Goal: Information Seeking & Learning: Learn about a topic

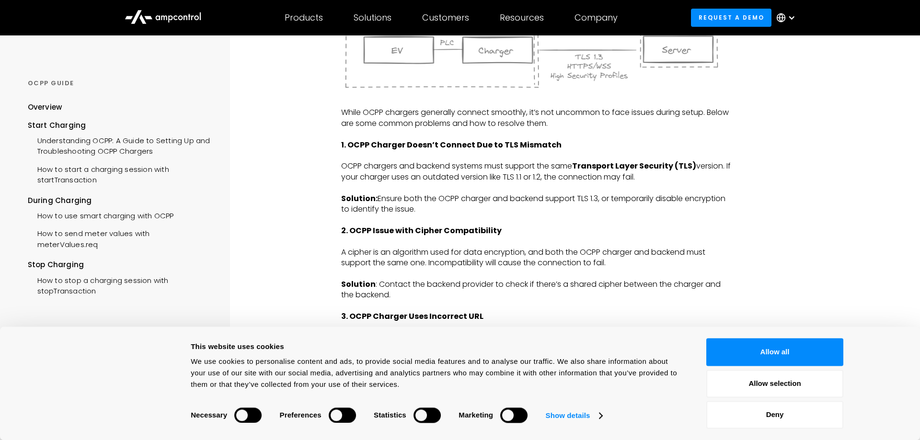
scroll to position [1222, 0]
click at [750, 408] on button "Deny" at bounding box center [774, 415] width 137 height 28
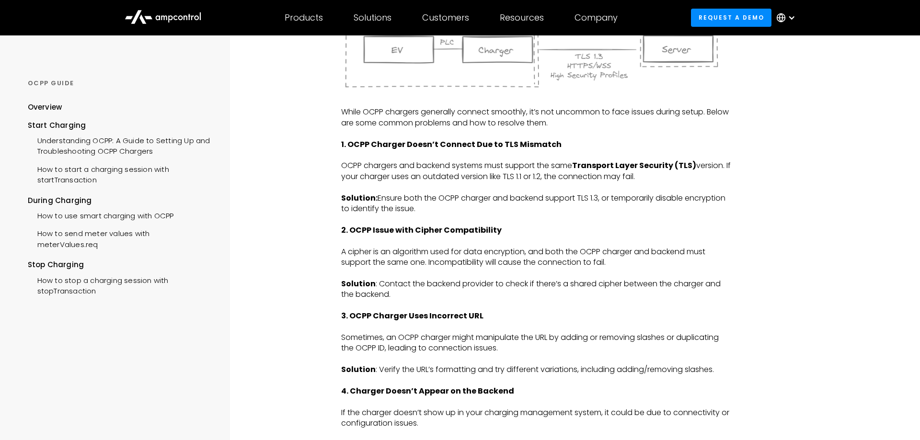
drag, startPoint x: 571, startPoint y: 144, endPoint x: 541, endPoint y: 223, distance: 85.1
click at [541, 223] on div "The Open Charge Point Protocol (OCPP) is an open standard that facilitates comm…" at bounding box center [536, 30] width 390 height 2170
click at [541, 215] on p "Solution: Ensure both the OCPP charger and backend support TLS 1.3, or temporar…" at bounding box center [536, 204] width 390 height 22
drag, startPoint x: 541, startPoint y: 223, endPoint x: 528, endPoint y: 319, distance: 96.2
click at [528, 319] on div "The Open Charge Point Protocol (OCPP) is an open standard that facilitates comm…" at bounding box center [536, 30] width 390 height 2170
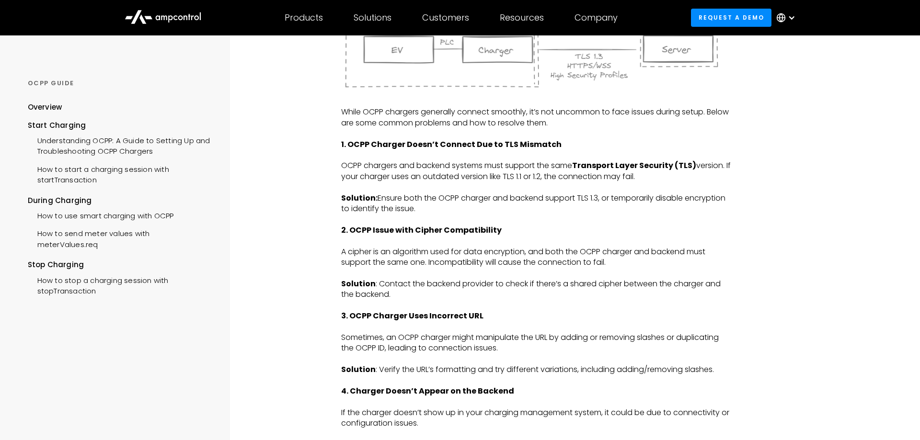
click at [528, 311] on p "‍" at bounding box center [536, 305] width 390 height 11
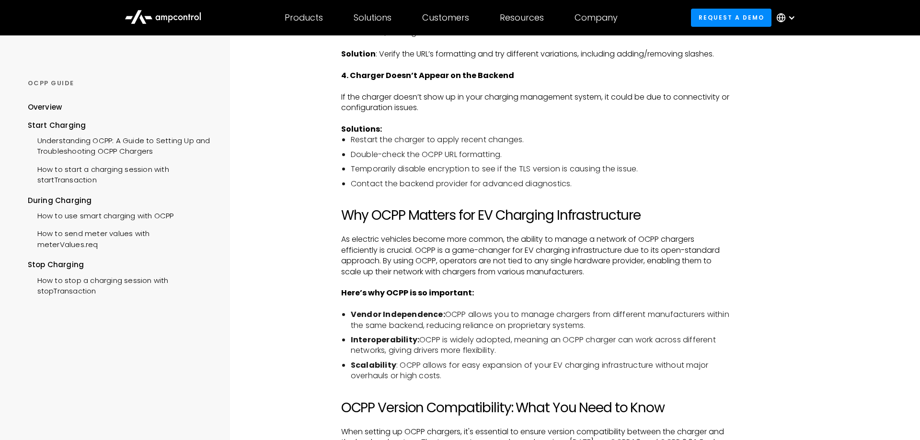
scroll to position [1613, 0]
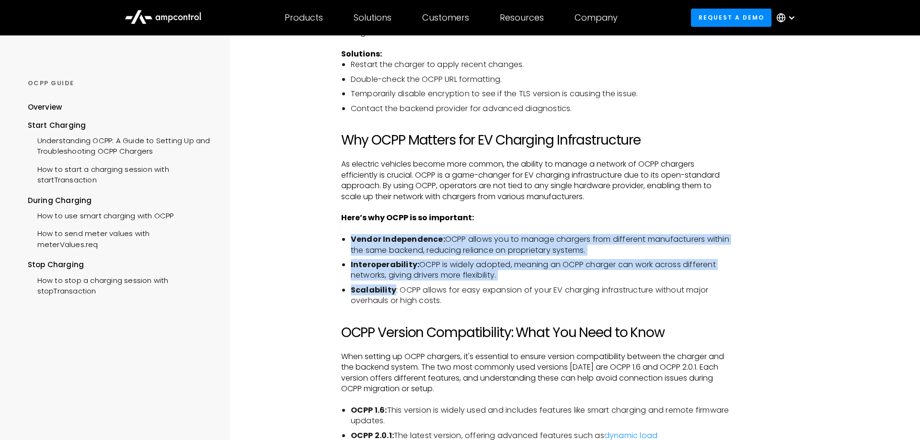
drag, startPoint x: 396, startPoint y: 323, endPoint x: 400, endPoint y: 268, distance: 54.8
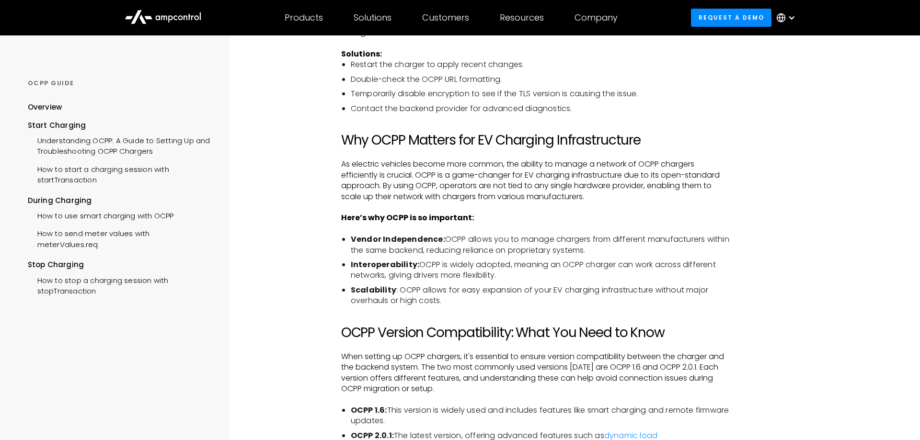
click at [393, 149] on h2 "Why OCPP Matters for EV Charging Infrastructure" at bounding box center [536, 140] width 390 height 16
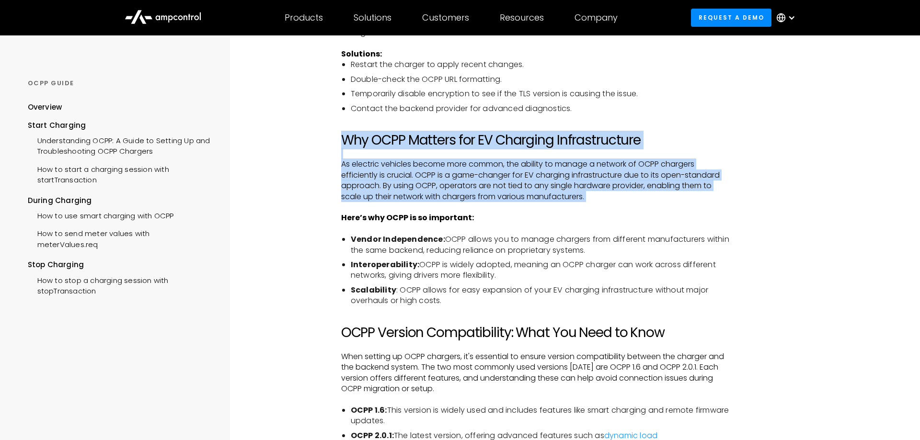
drag, startPoint x: 393, startPoint y: 153, endPoint x: 386, endPoint y: 225, distance: 71.7
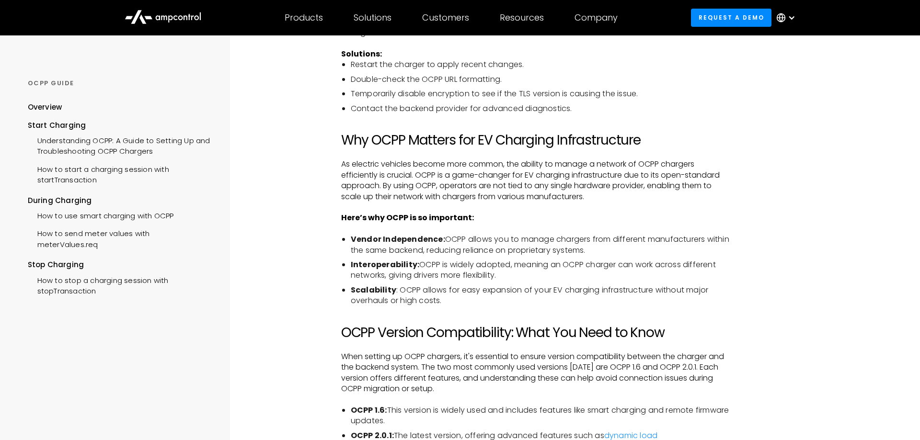
click at [386, 223] on strong "Here’s why OCPP is so important:" at bounding box center [407, 217] width 133 height 11
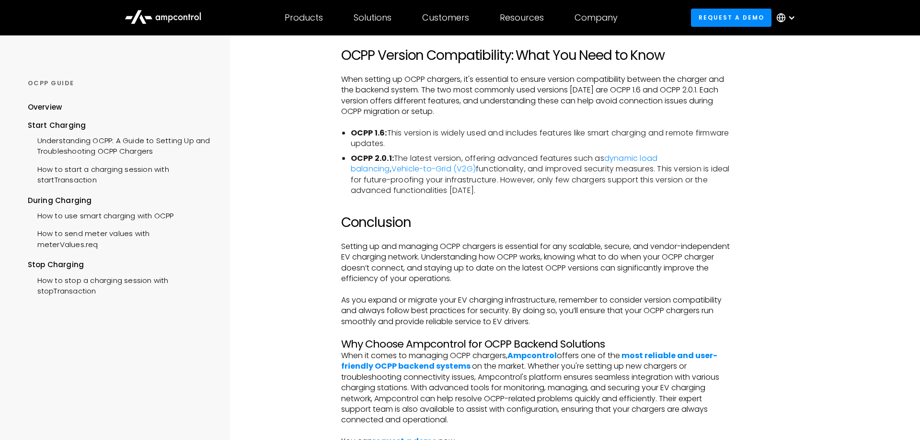
scroll to position [1906, 0]
